Goal: Task Accomplishment & Management: Use online tool/utility

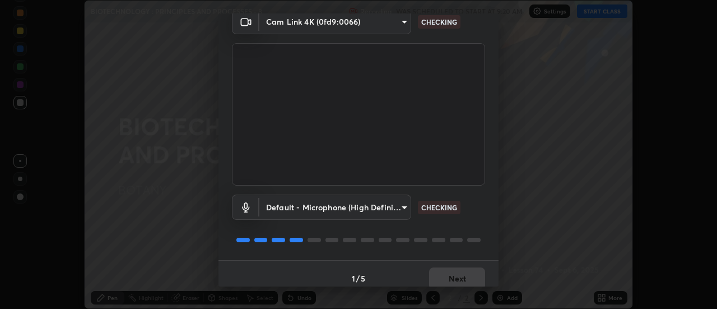
scroll to position [59, 0]
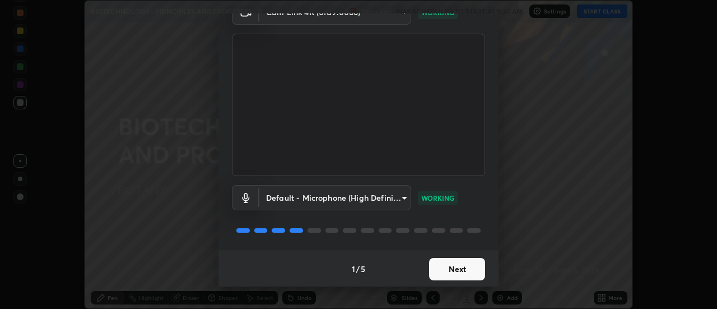
click at [456, 271] on button "Next" at bounding box center [457, 269] width 56 height 22
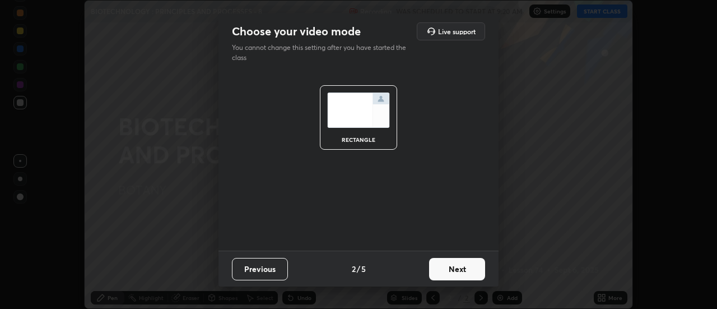
click at [461, 272] on button "Next" at bounding box center [457, 269] width 56 height 22
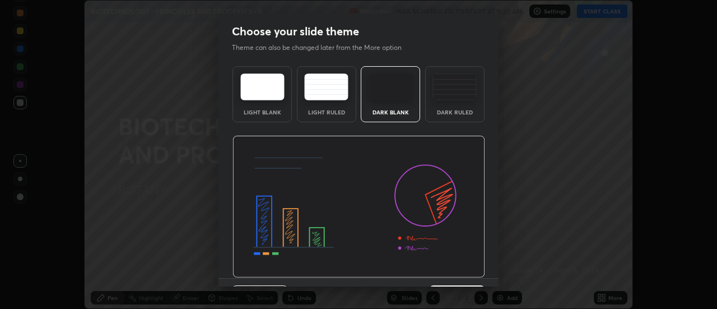
scroll to position [27, 0]
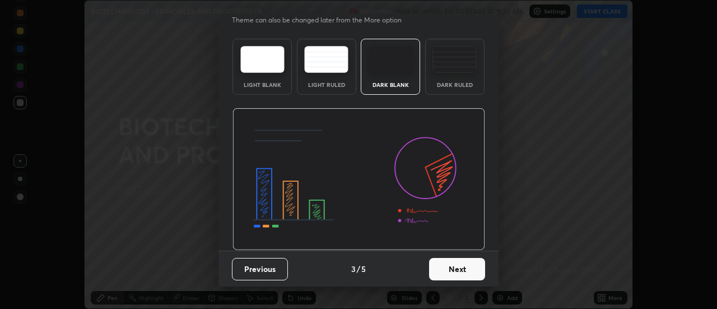
click at [466, 273] on button "Next" at bounding box center [457, 269] width 56 height 22
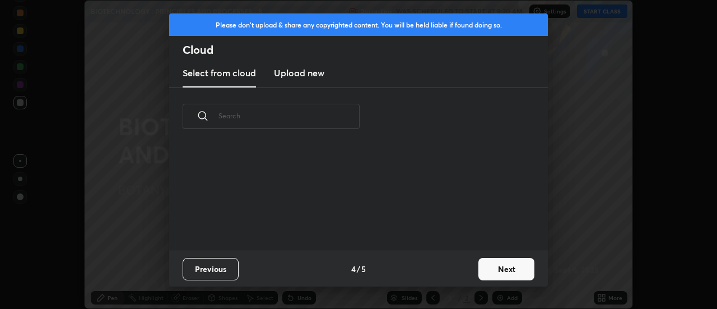
click at [481, 271] on button "Next" at bounding box center [506, 269] width 56 height 22
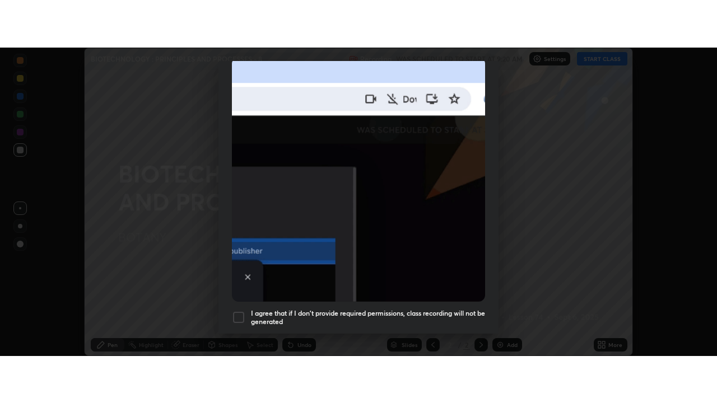
scroll to position [287, 0]
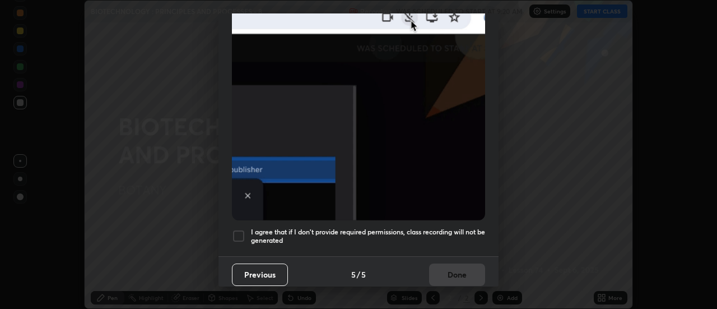
click at [240, 230] on div at bounding box center [238, 235] width 13 height 13
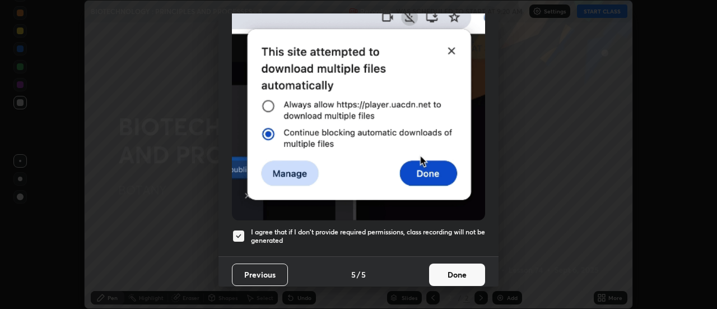
click at [447, 267] on button "Done" at bounding box center [457, 274] width 56 height 22
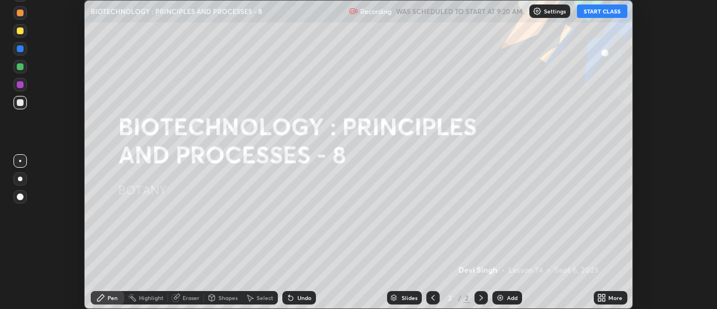
click at [587, 14] on button "START CLASS" at bounding box center [602, 10] width 50 height 13
click at [601, 296] on icon at bounding box center [601, 297] width 9 height 9
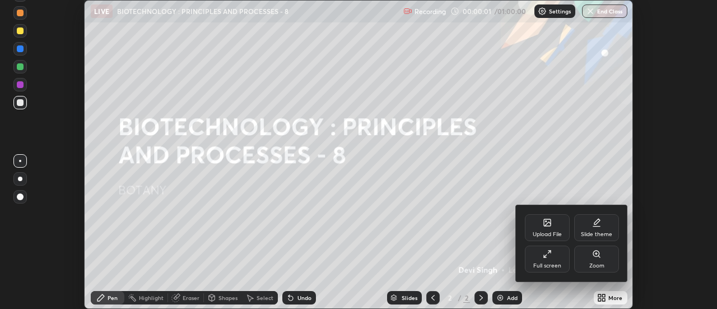
click at [554, 264] on div "Full screen" at bounding box center [547, 266] width 28 height 6
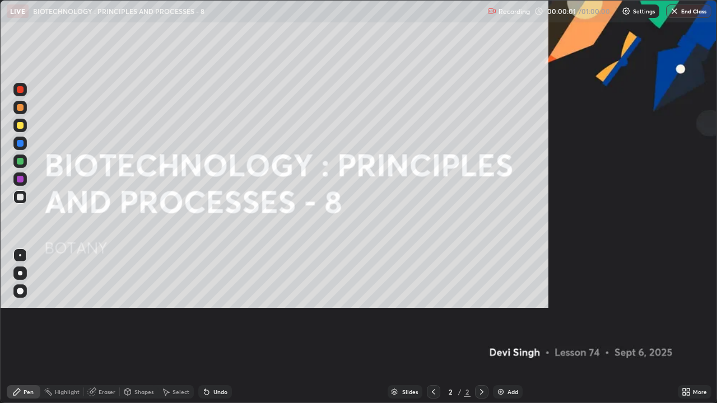
scroll to position [403, 717]
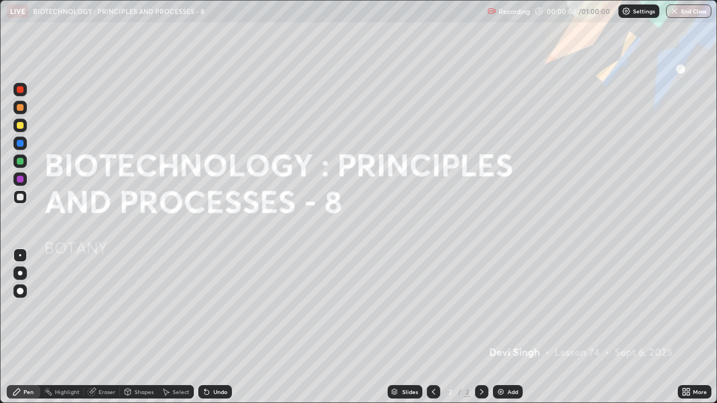
click at [511, 308] on div "Add" at bounding box center [512, 392] width 11 height 6
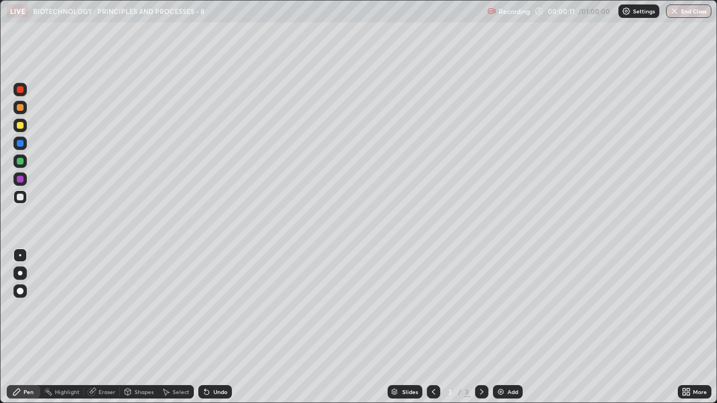
click at [13, 128] on div at bounding box center [19, 125] width 13 height 13
click at [205, 308] on icon at bounding box center [206, 392] width 4 height 4
click at [21, 198] on div at bounding box center [20, 197] width 7 height 7
click at [20, 127] on div at bounding box center [20, 125] width 7 height 7
click at [20, 197] on div at bounding box center [20, 197] width 7 height 7
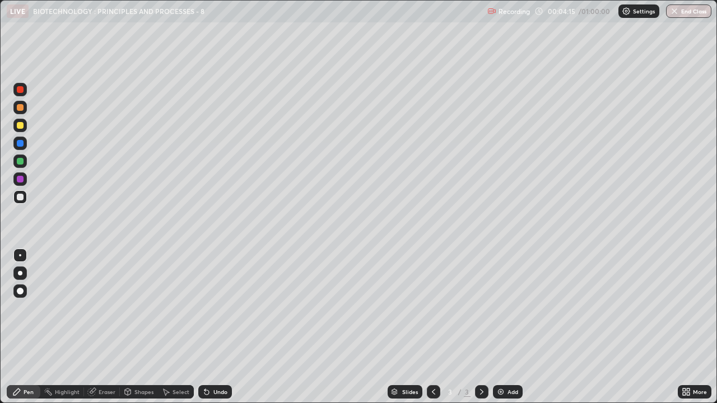
click at [18, 161] on div at bounding box center [20, 161] width 7 height 7
click at [142, 308] on div "Shapes" at bounding box center [143, 392] width 19 height 6
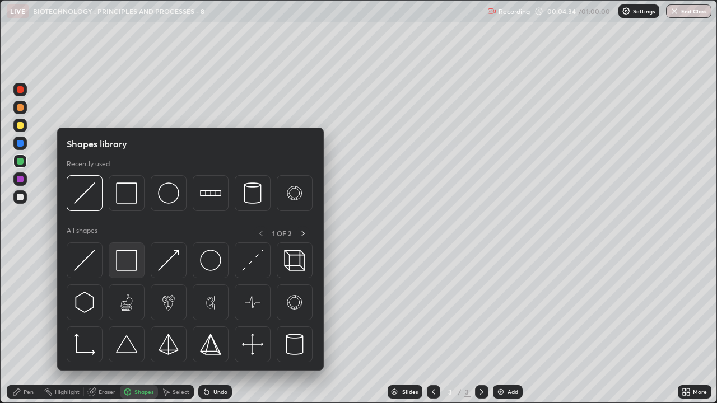
click at [128, 269] on img at bounding box center [126, 260] width 21 height 21
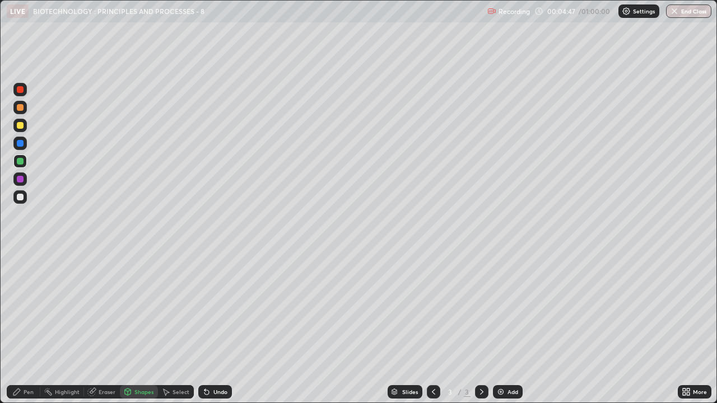
click at [29, 308] on div "Pen" at bounding box center [29, 392] width 10 height 6
click at [20, 124] on div at bounding box center [20, 125] width 7 height 7
click at [19, 198] on div at bounding box center [20, 197] width 7 height 7
click at [21, 124] on div at bounding box center [20, 125] width 7 height 7
click at [19, 275] on div at bounding box center [19, 273] width 13 height 13
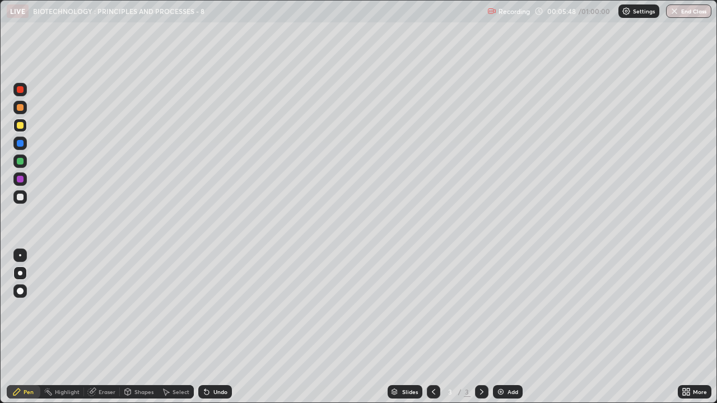
click at [20, 90] on div at bounding box center [20, 89] width 7 height 7
click at [18, 127] on div at bounding box center [20, 125] width 7 height 7
click at [22, 91] on div at bounding box center [20, 89] width 7 height 7
click at [216, 308] on div "Undo" at bounding box center [220, 392] width 14 height 6
click at [24, 249] on div at bounding box center [19, 255] width 13 height 13
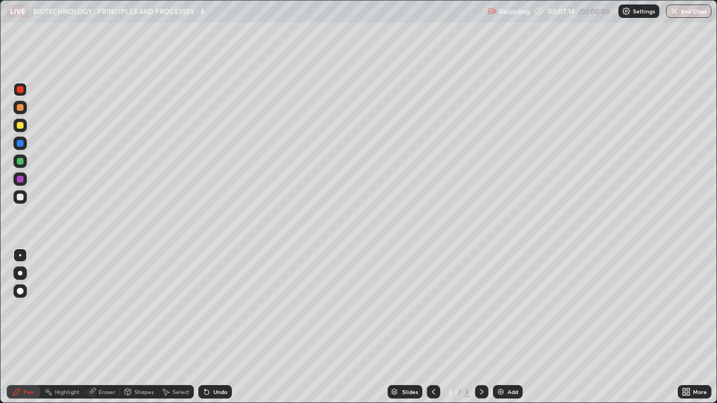
click at [21, 198] on div at bounding box center [20, 197] width 7 height 7
click at [504, 308] on img at bounding box center [500, 392] width 9 height 9
click at [19, 125] on div at bounding box center [20, 125] width 7 height 7
click at [18, 195] on div at bounding box center [20, 197] width 7 height 7
click at [97, 308] on div "Eraser" at bounding box center [102, 391] width 36 height 13
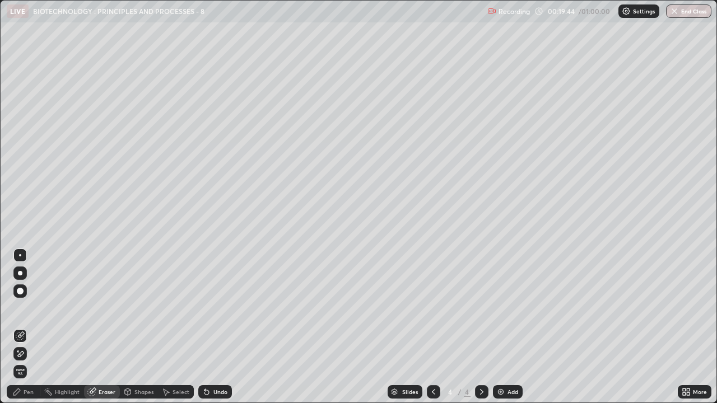
click at [21, 308] on div "Pen" at bounding box center [24, 391] width 34 height 13
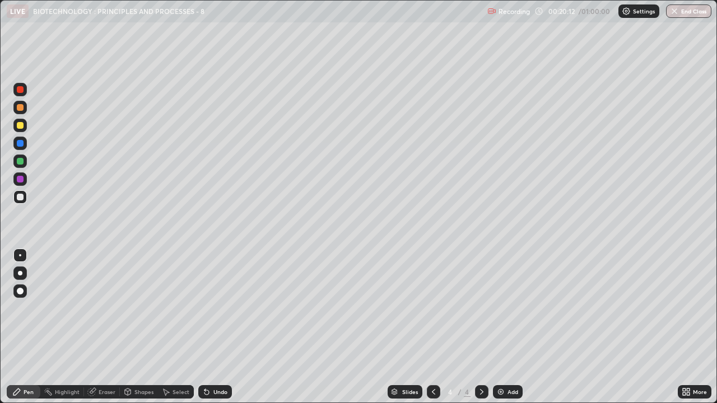
click at [16, 124] on div at bounding box center [19, 125] width 13 height 13
click at [499, 308] on img at bounding box center [500, 392] width 9 height 9
click at [17, 195] on div at bounding box center [20, 197] width 7 height 7
click at [18, 142] on div at bounding box center [20, 143] width 7 height 7
click at [21, 192] on div at bounding box center [19, 196] width 13 height 13
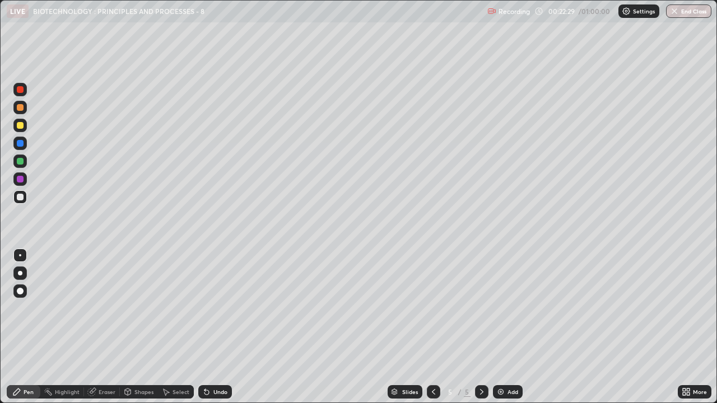
click at [26, 124] on div at bounding box center [19, 125] width 13 height 13
click at [21, 199] on div at bounding box center [20, 197] width 7 height 7
click at [22, 144] on div at bounding box center [20, 143] width 7 height 7
click at [26, 128] on div at bounding box center [19, 125] width 13 height 13
click at [21, 198] on div at bounding box center [20, 197] width 7 height 7
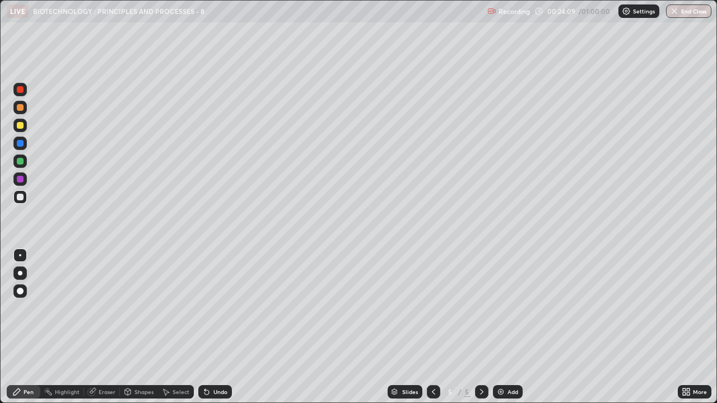
click at [21, 143] on div at bounding box center [20, 143] width 7 height 7
click at [20, 198] on div at bounding box center [20, 197] width 7 height 7
click at [18, 149] on div at bounding box center [19, 143] width 13 height 13
click at [22, 196] on div at bounding box center [20, 197] width 7 height 7
click at [21, 125] on div at bounding box center [20, 125] width 7 height 7
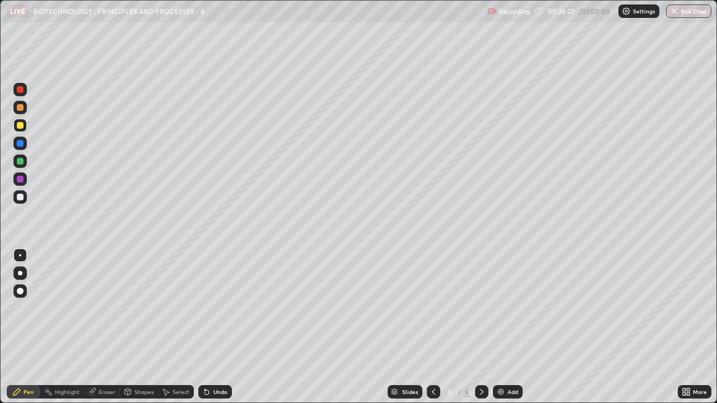
click at [18, 195] on div at bounding box center [20, 197] width 7 height 7
click at [498, 308] on img at bounding box center [500, 392] width 9 height 9
click at [21, 127] on div at bounding box center [20, 125] width 7 height 7
click at [17, 194] on div at bounding box center [20, 197] width 7 height 7
click at [137, 308] on div "Shapes" at bounding box center [143, 392] width 19 height 6
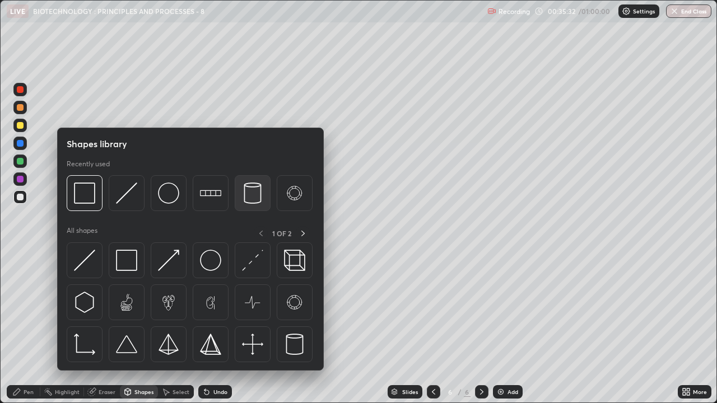
click at [251, 200] on img at bounding box center [252, 193] width 21 height 21
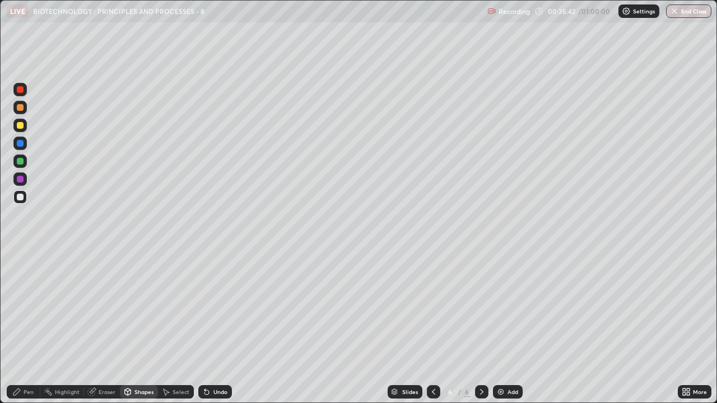
click at [34, 308] on div "Pen" at bounding box center [24, 391] width 34 height 13
click at [19, 127] on div at bounding box center [20, 125] width 7 height 7
click at [209, 308] on div "Undo" at bounding box center [215, 391] width 34 height 13
click at [210, 308] on div "Undo" at bounding box center [215, 391] width 34 height 13
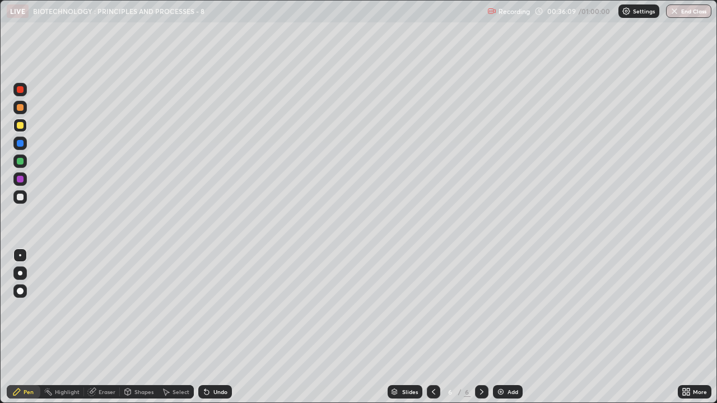
click at [210, 308] on div "Undo" at bounding box center [215, 391] width 34 height 13
click at [211, 308] on div "Undo" at bounding box center [215, 391] width 34 height 13
click at [213, 308] on div "Undo" at bounding box center [220, 392] width 14 height 6
click at [211, 308] on div "Undo" at bounding box center [215, 391] width 34 height 13
click at [20, 197] on div at bounding box center [20, 197] width 7 height 7
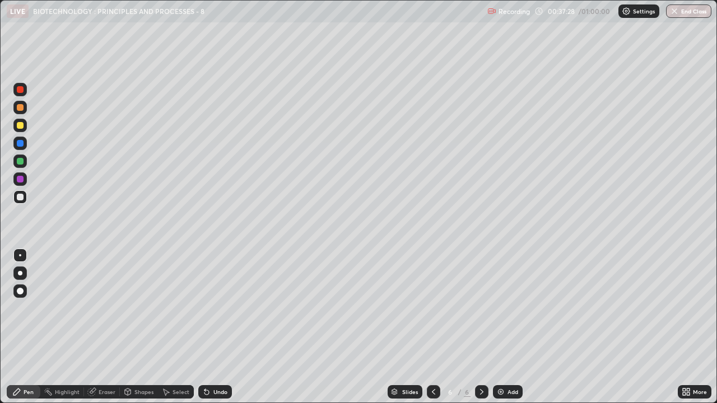
click at [18, 91] on div at bounding box center [20, 89] width 7 height 7
click at [20, 198] on div at bounding box center [20, 197] width 7 height 7
click at [511, 308] on div "Add" at bounding box center [512, 392] width 11 height 6
click at [20, 126] on div at bounding box center [20, 125] width 7 height 7
click at [21, 197] on div at bounding box center [20, 197] width 7 height 7
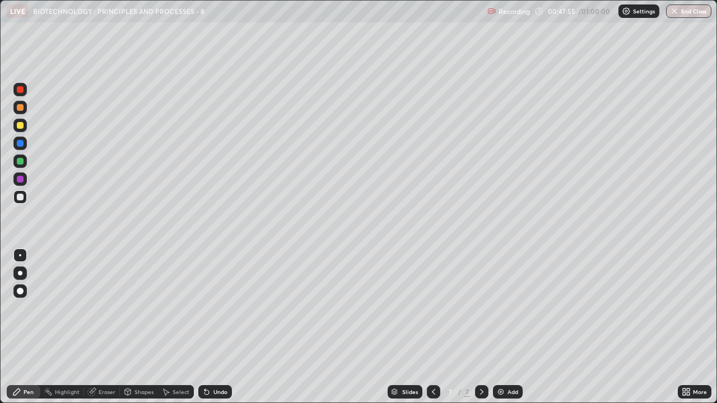
click at [213, 308] on div "Undo" at bounding box center [220, 392] width 14 height 6
click at [211, 308] on div "Undo" at bounding box center [215, 391] width 34 height 13
click at [19, 125] on div at bounding box center [20, 125] width 7 height 7
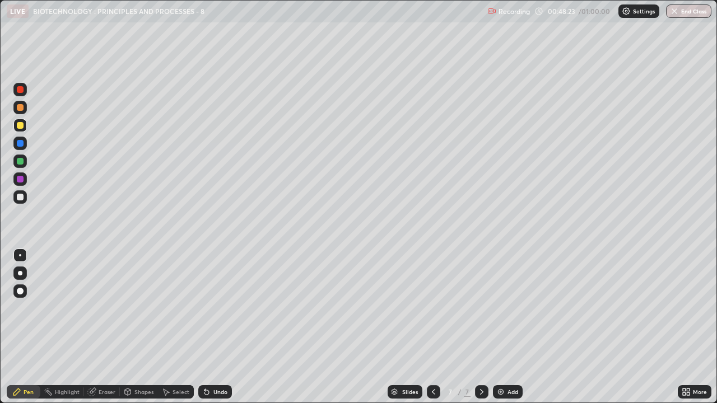
click at [211, 308] on div "Undo" at bounding box center [215, 391] width 34 height 13
click at [142, 308] on div "Shapes" at bounding box center [143, 392] width 19 height 6
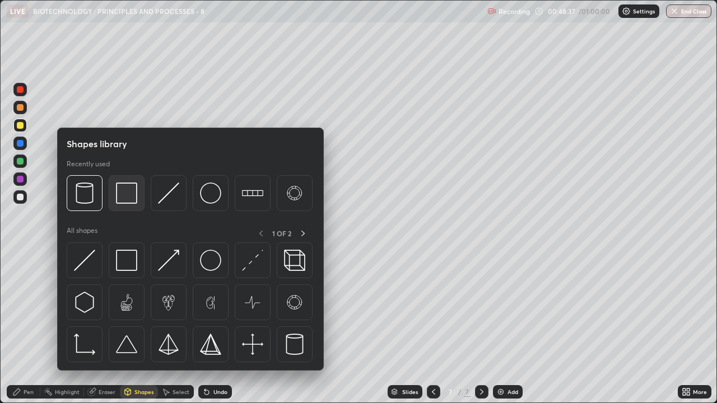
click at [129, 203] on img at bounding box center [126, 193] width 21 height 21
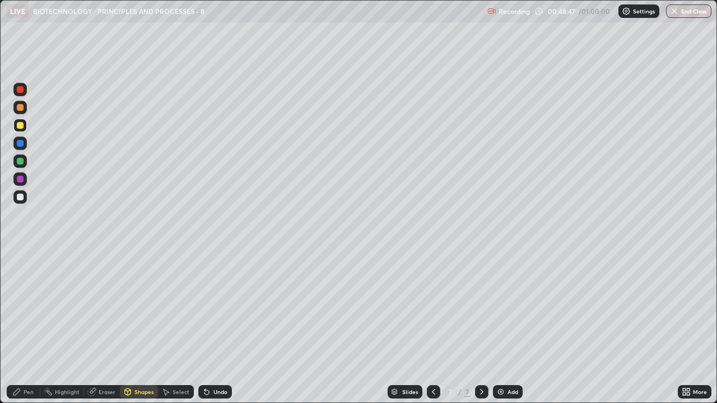
click at [27, 308] on div "Pen" at bounding box center [24, 391] width 34 height 13
click at [18, 91] on div at bounding box center [20, 89] width 7 height 7
click at [18, 197] on div at bounding box center [20, 197] width 7 height 7
click at [20, 124] on div at bounding box center [20, 125] width 7 height 7
click at [20, 198] on div at bounding box center [20, 197] width 7 height 7
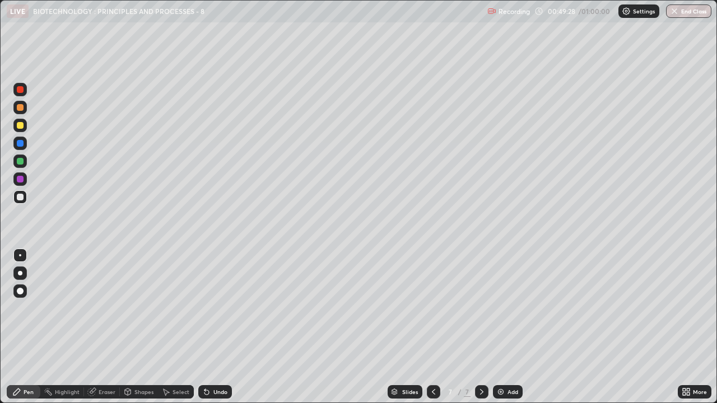
click at [20, 290] on div at bounding box center [20, 291] width 7 height 7
click at [20, 255] on div at bounding box center [20, 255] width 2 height 2
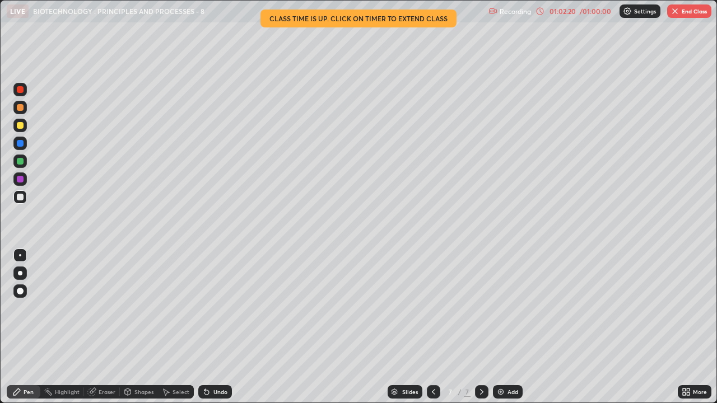
click at [689, 11] on button "End Class" at bounding box center [689, 10] width 44 height 13
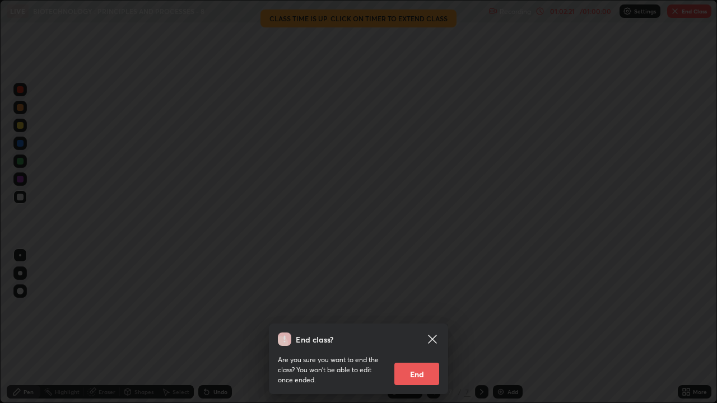
click at [430, 308] on button "End" at bounding box center [416, 374] width 45 height 22
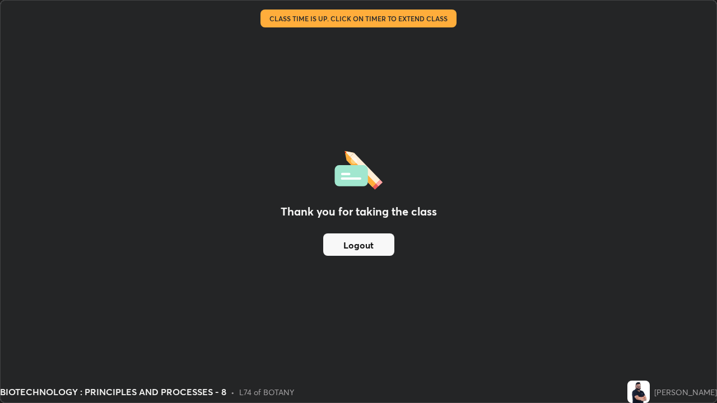
click at [379, 247] on button "Logout" at bounding box center [358, 245] width 71 height 22
